Goal: Task Accomplishment & Management: Manage account settings

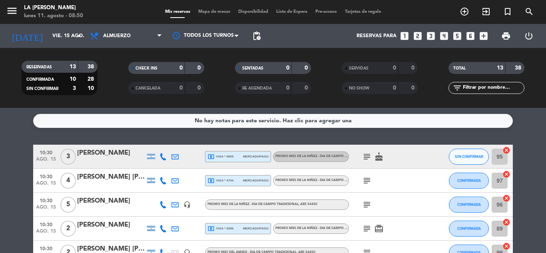
click at [105, 155] on div "[PERSON_NAME]" at bounding box center [111, 153] width 68 height 10
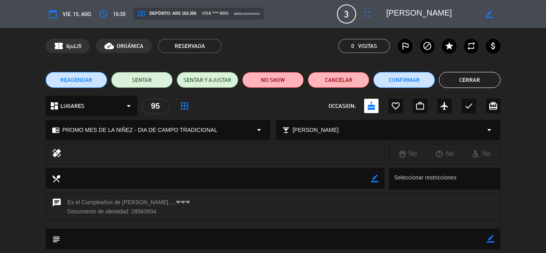
click at [480, 73] on button "Cerrar" at bounding box center [470, 80] width 62 height 16
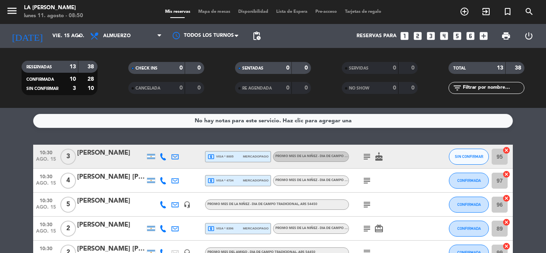
click at [112, 173] on div "[PERSON_NAME] [PERSON_NAME]" at bounding box center [111, 177] width 68 height 10
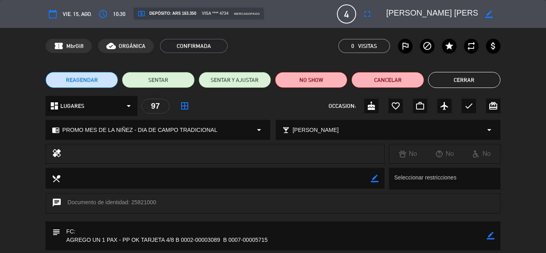
click at [476, 85] on button "Cerrar" at bounding box center [464, 80] width 72 height 16
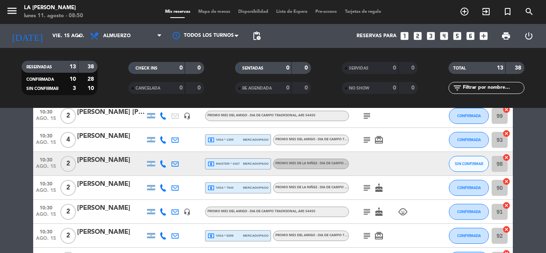
scroll to position [30, 0]
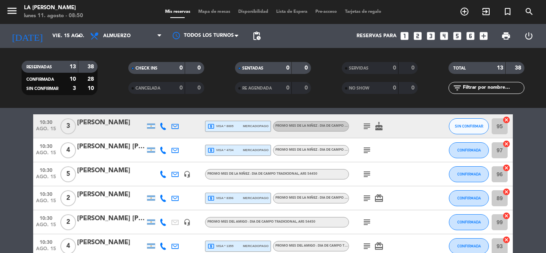
click at [505, 121] on icon "cancel" at bounding box center [506, 120] width 8 height 8
click at [506, 143] on icon "cancel" at bounding box center [506, 144] width 8 height 8
drag, startPoint x: 506, startPoint y: 166, endPoint x: 509, endPoint y: 186, distance: 20.1
click at [506, 167] on icon "cancel" at bounding box center [506, 168] width 8 height 8
click at [507, 191] on icon "cancel" at bounding box center [506, 192] width 8 height 8
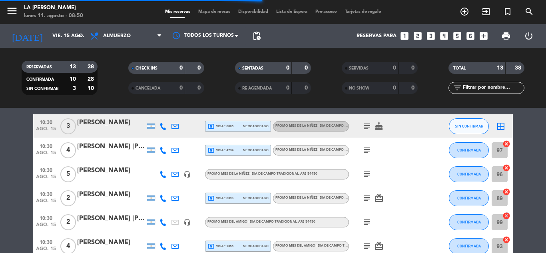
click at [506, 216] on icon "cancel" at bounding box center [506, 216] width 8 height 8
click at [505, 242] on icon "cancel" at bounding box center [506, 240] width 8 height 8
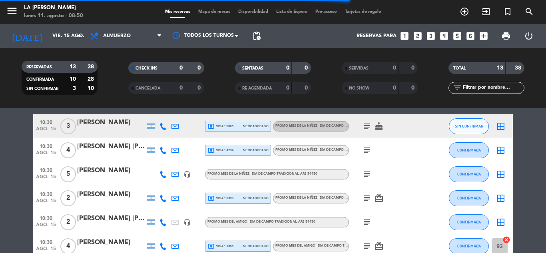
scroll to position [137, 0]
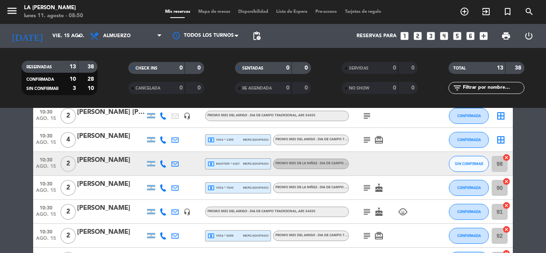
click at [507, 183] on icon "cancel" at bounding box center [506, 181] width 8 height 8
click at [507, 157] on icon "cancel" at bounding box center [506, 157] width 8 height 8
click at [504, 208] on icon "cancel" at bounding box center [506, 205] width 8 height 8
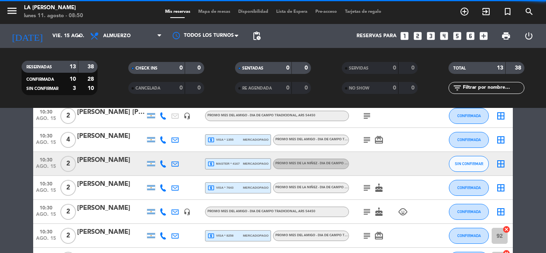
click at [506, 250] on icon "cancel" at bounding box center [506, 253] width 8 height 8
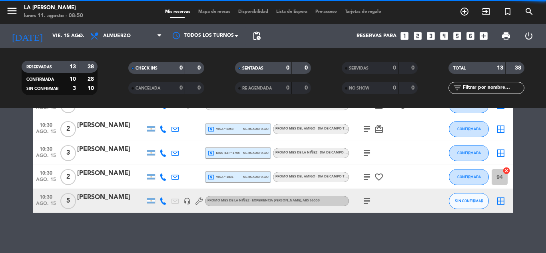
click at [506, 169] on icon "cancel" at bounding box center [506, 171] width 8 height 8
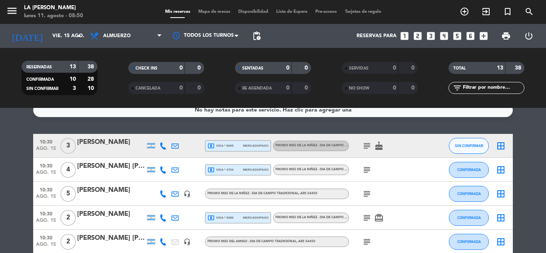
scroll to position [0, 0]
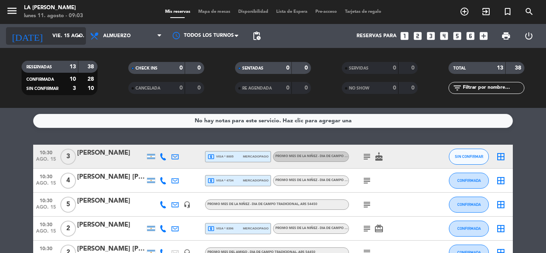
click at [81, 37] on icon "arrow_drop_down" at bounding box center [79, 36] width 10 height 10
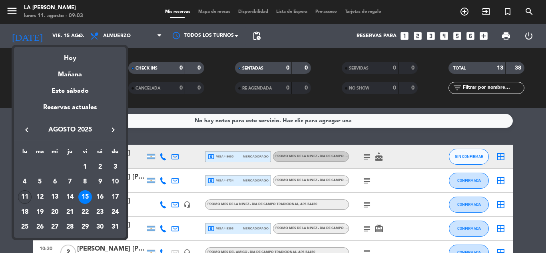
click at [26, 191] on div "11" at bounding box center [25, 197] width 14 height 14
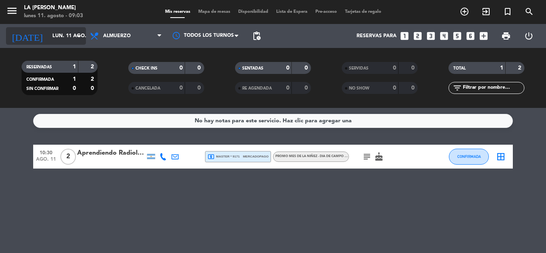
click at [80, 35] on icon "arrow_drop_down" at bounding box center [79, 36] width 10 height 10
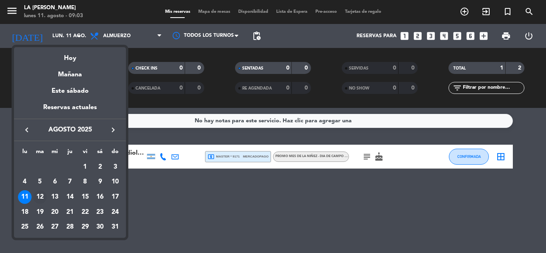
click at [37, 192] on div "12" at bounding box center [40, 197] width 14 height 14
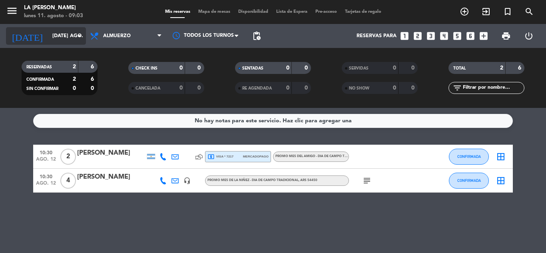
click at [52, 35] on input "[DATE] ago." at bounding box center [81, 36] width 67 height 14
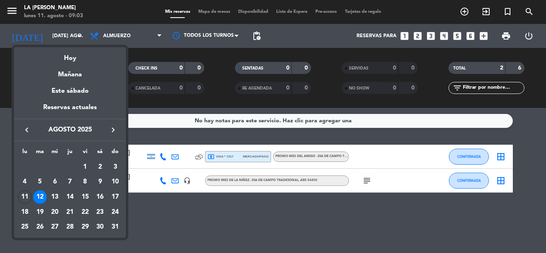
click at [198, 239] on div at bounding box center [273, 126] width 546 height 253
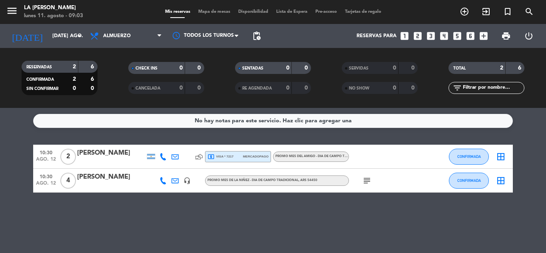
click at [114, 180] on div "[PERSON_NAME]" at bounding box center [111, 177] width 68 height 10
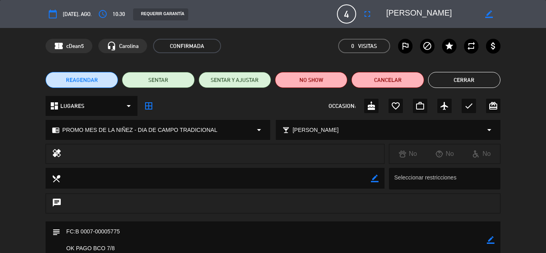
drag, startPoint x: 461, startPoint y: 10, endPoint x: 391, endPoint y: 17, distance: 70.7
click at [391, 17] on textarea at bounding box center [431, 14] width 91 height 14
click at [465, 24] on div "calendar_today [DATE], ago. access_time 10:30 REQUERIR GARANTÍA 4 [PERSON_NAME]…" at bounding box center [273, 14] width 546 height 28
drag, startPoint x: 464, startPoint y: 18, endPoint x: 386, endPoint y: 16, distance: 77.5
click at [386, 16] on textarea at bounding box center [431, 14] width 91 height 14
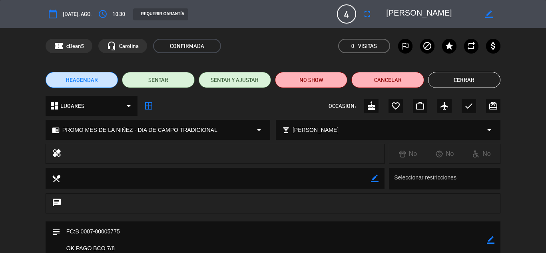
click at [458, 67] on div "REAGENDAR SENTAR SENTAR Y AJUSTAR NO SHOW Cancelar Cerrar" at bounding box center [273, 80] width 546 height 32
click at [461, 69] on div "REAGENDAR SENTAR SENTAR Y AJUSTAR NO SHOW Cancelar Cerrar" at bounding box center [273, 80] width 546 height 32
click at [464, 74] on button "Cerrar" at bounding box center [464, 80] width 72 height 16
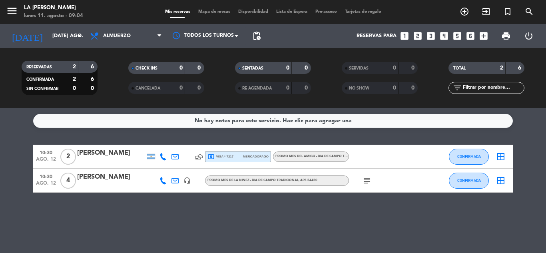
click at [106, 154] on div "[PERSON_NAME]" at bounding box center [111, 153] width 68 height 10
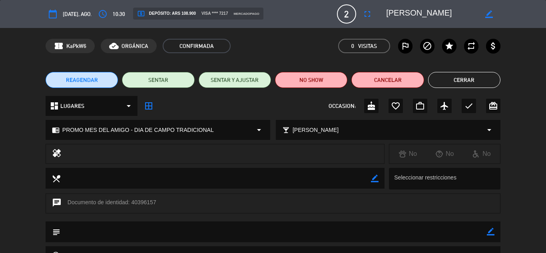
click at [468, 84] on button "Cerrar" at bounding box center [464, 80] width 72 height 16
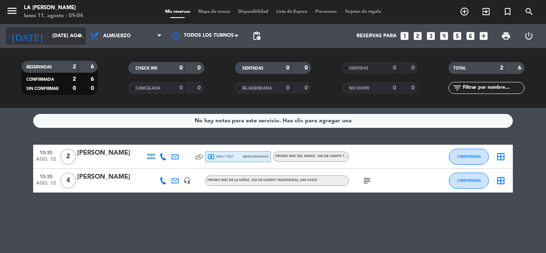
click at [65, 39] on input "[DATE] ago." at bounding box center [81, 36] width 67 height 14
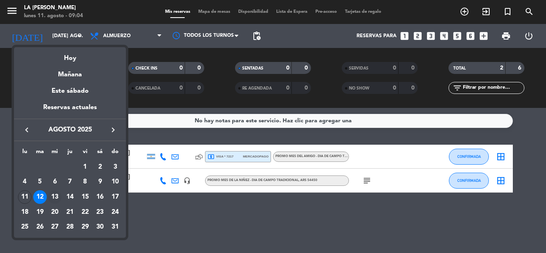
click at [59, 196] on div "13" at bounding box center [55, 197] width 14 height 14
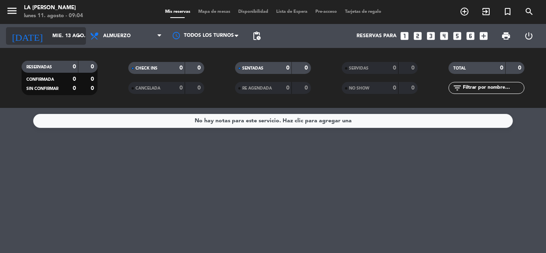
click at [69, 38] on input "mié. 13 ago." at bounding box center [81, 36] width 67 height 14
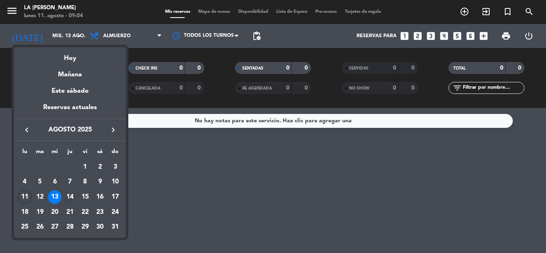
click at [70, 196] on div "14" at bounding box center [70, 197] width 14 height 14
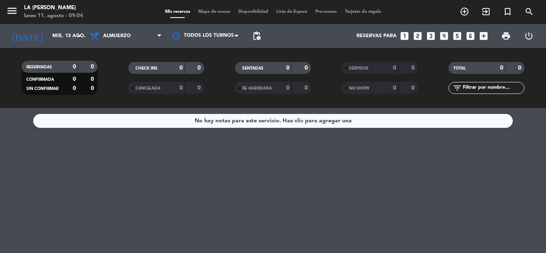
type input "jue. 14 ago."
click at [72, 38] on input "jue. 14 ago." at bounding box center [81, 36] width 67 height 14
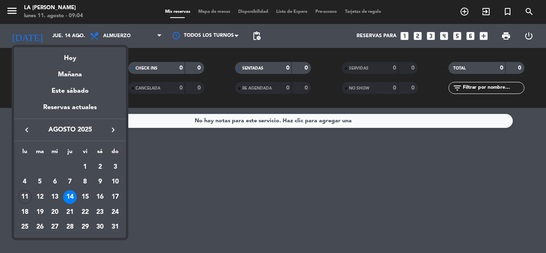
drag, startPoint x: 342, startPoint y: 213, endPoint x: 338, endPoint y: 215, distance: 4.3
click at [341, 213] on div at bounding box center [273, 126] width 546 height 253
